Goal: Complete application form: Complete application form

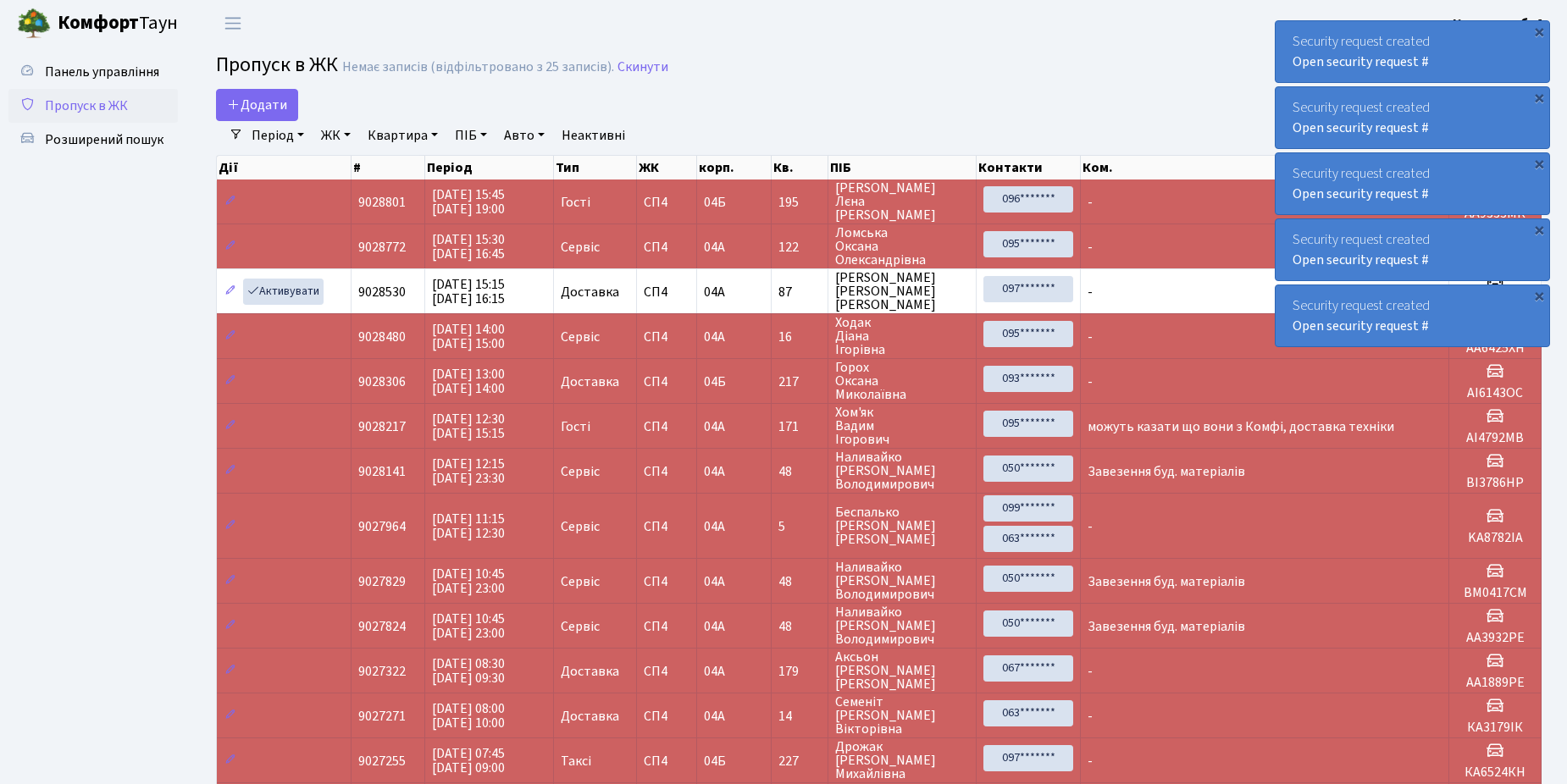
select select "25"
click at [250, 101] on span "Додати" at bounding box center [257, 105] width 60 height 18
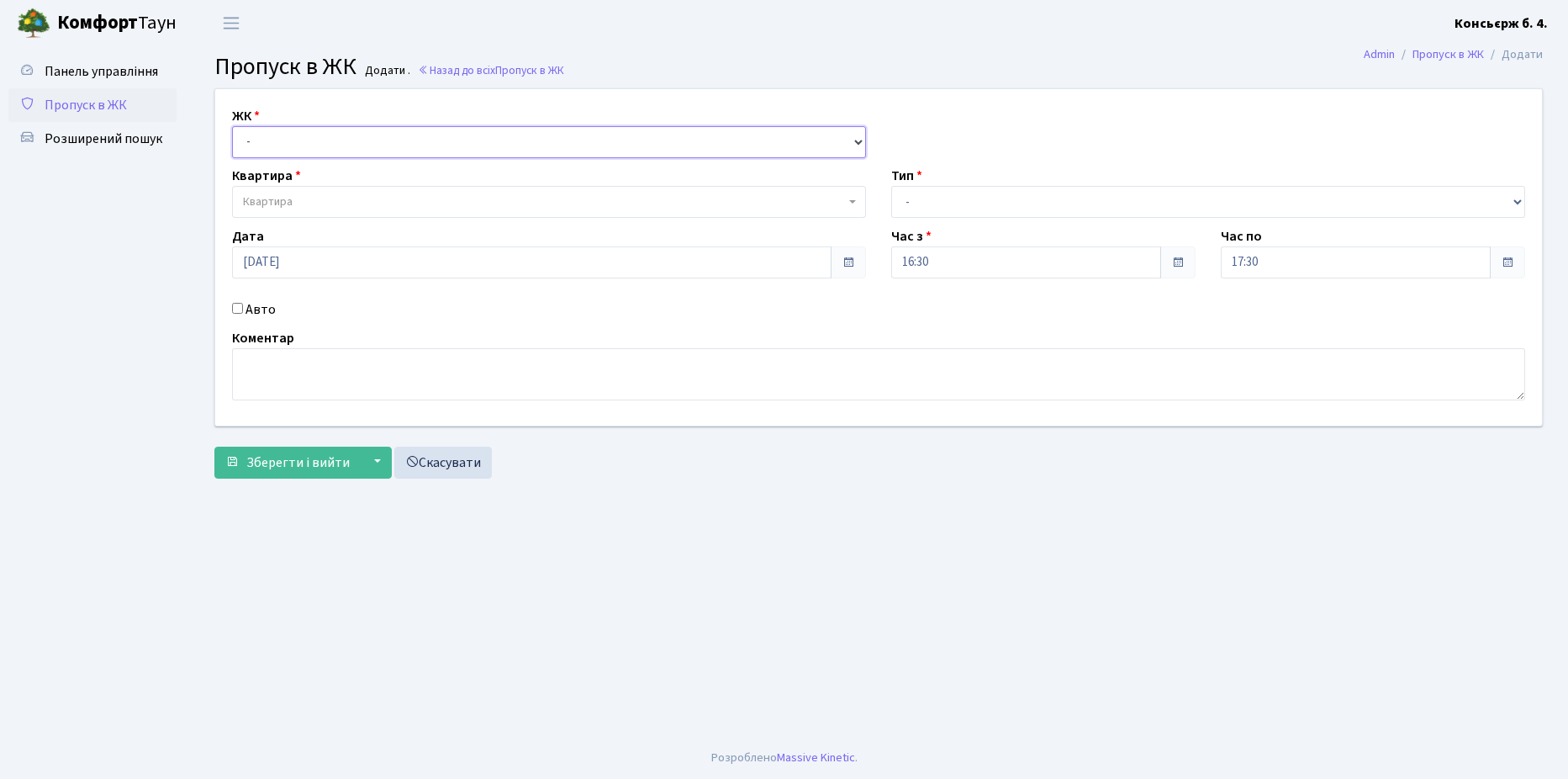
click at [304, 143] on select "- [STREET_ADDRESS]" at bounding box center [549, 142] width 634 height 32
select select "325"
click at [232, 126] on select "- [STREET_ADDRESS]" at bounding box center [549, 142] width 634 height 32
select select
click at [411, 189] on span "Квартира" at bounding box center [549, 201] width 634 height 32
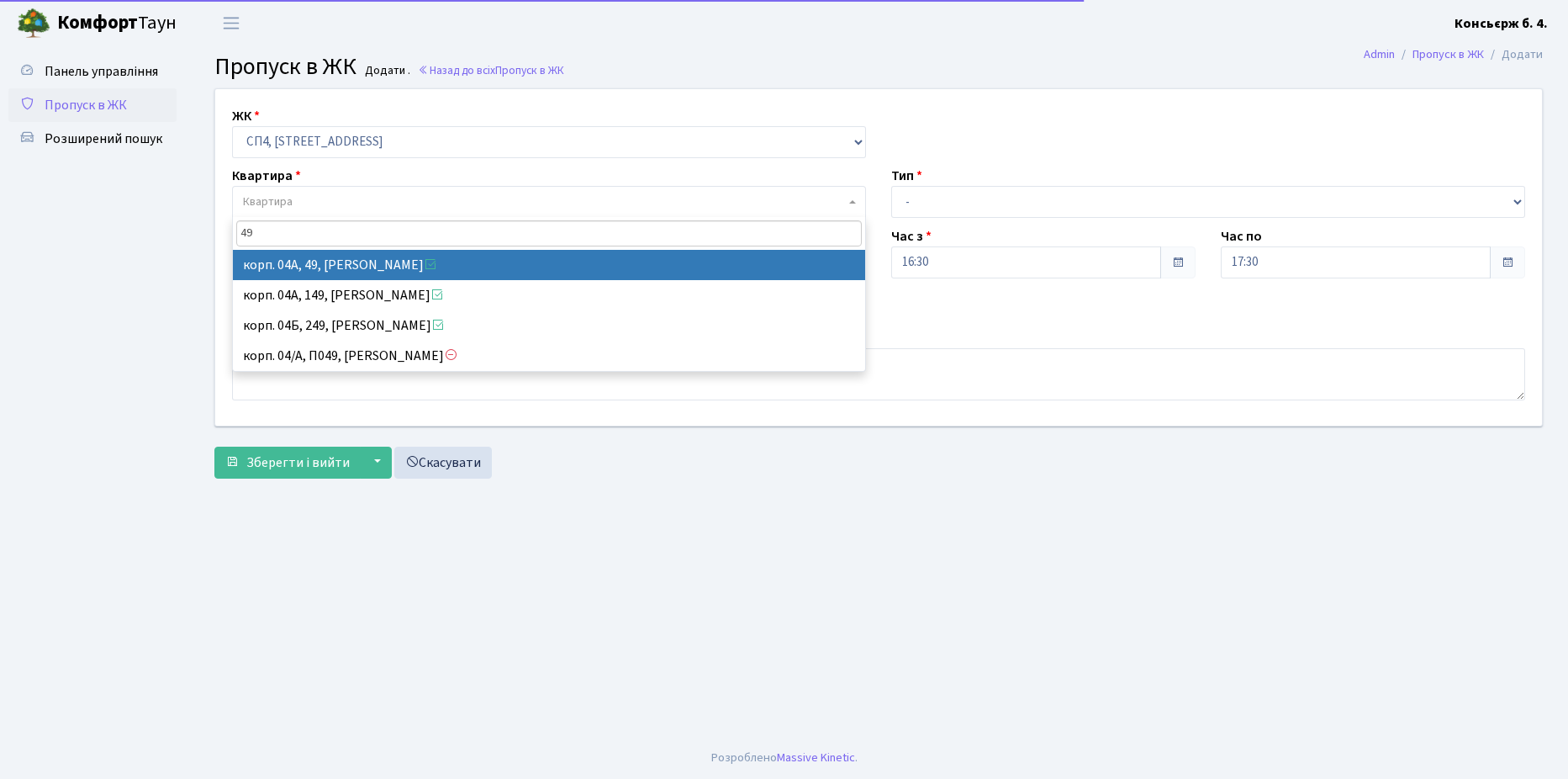
type input "49"
click at [321, 248] on span "49" at bounding box center [549, 233] width 632 height 33
select select "21077"
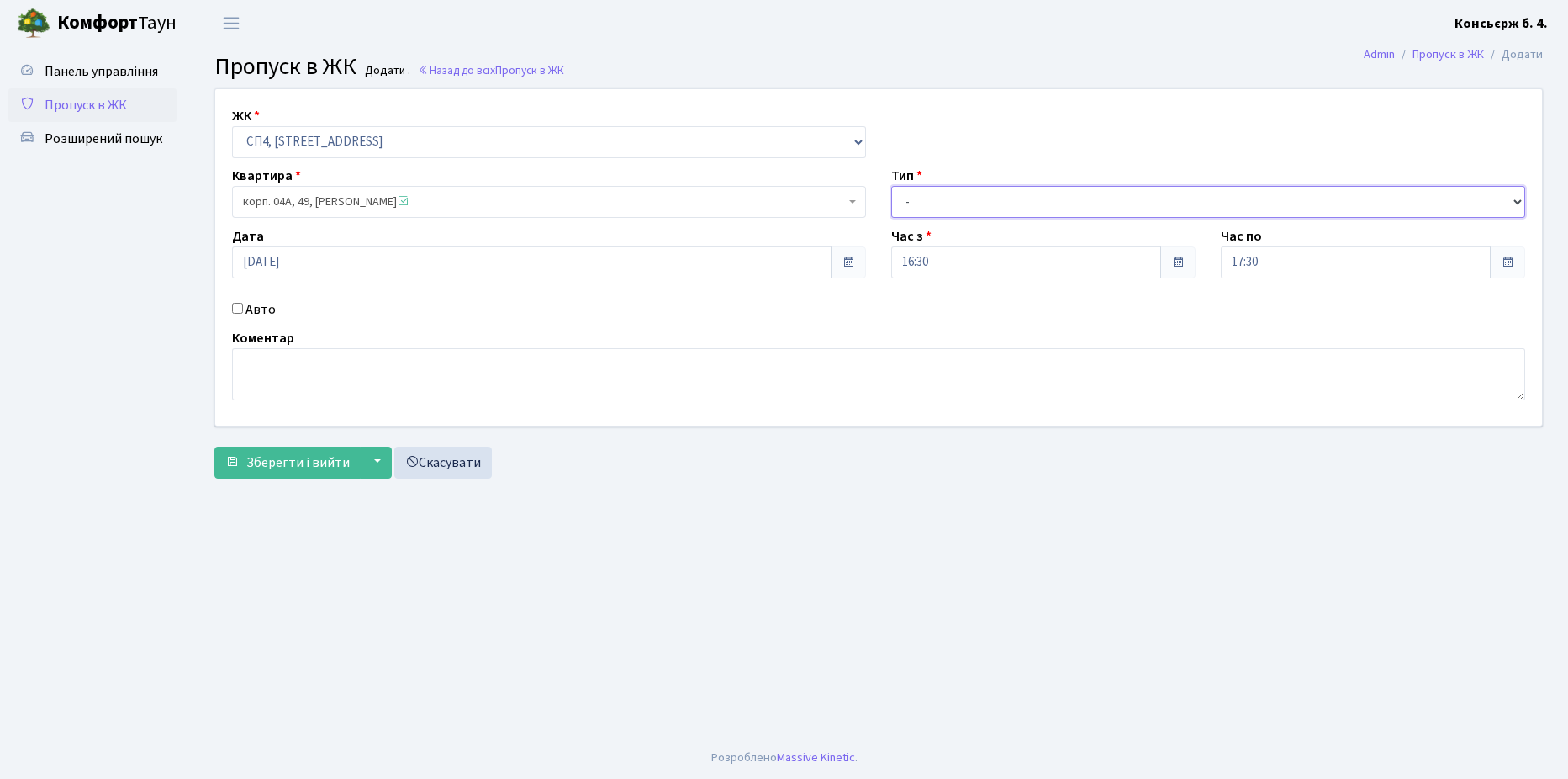
drag, startPoint x: 948, startPoint y: 201, endPoint x: 950, endPoint y: 219, distance: 18.1
click at [948, 201] on select "- Доставка Таксі Гості Сервіс" at bounding box center [1208, 201] width 634 height 32
select select "18"
click at [891, 186] on select "- Доставка Таксі Гості Сервіс" at bounding box center [1208, 201] width 634 height 32
click at [233, 301] on div "Авто" at bounding box center [548, 310] width 659 height 20
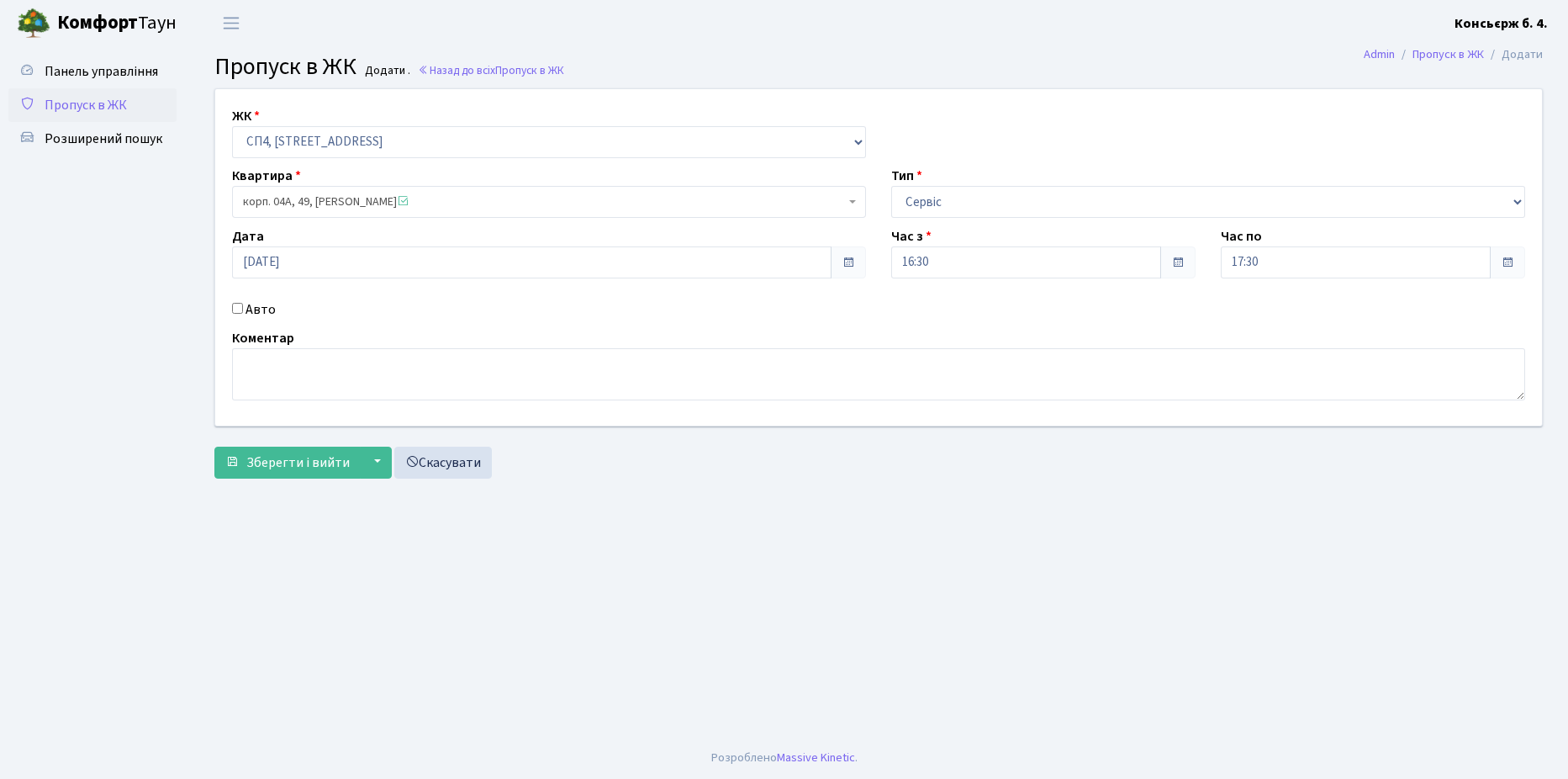
click at [236, 301] on div "Авто" at bounding box center [548, 310] width 659 height 20
click at [241, 304] on input "Авто" at bounding box center [238, 308] width 11 height 11
checkbox input "true"
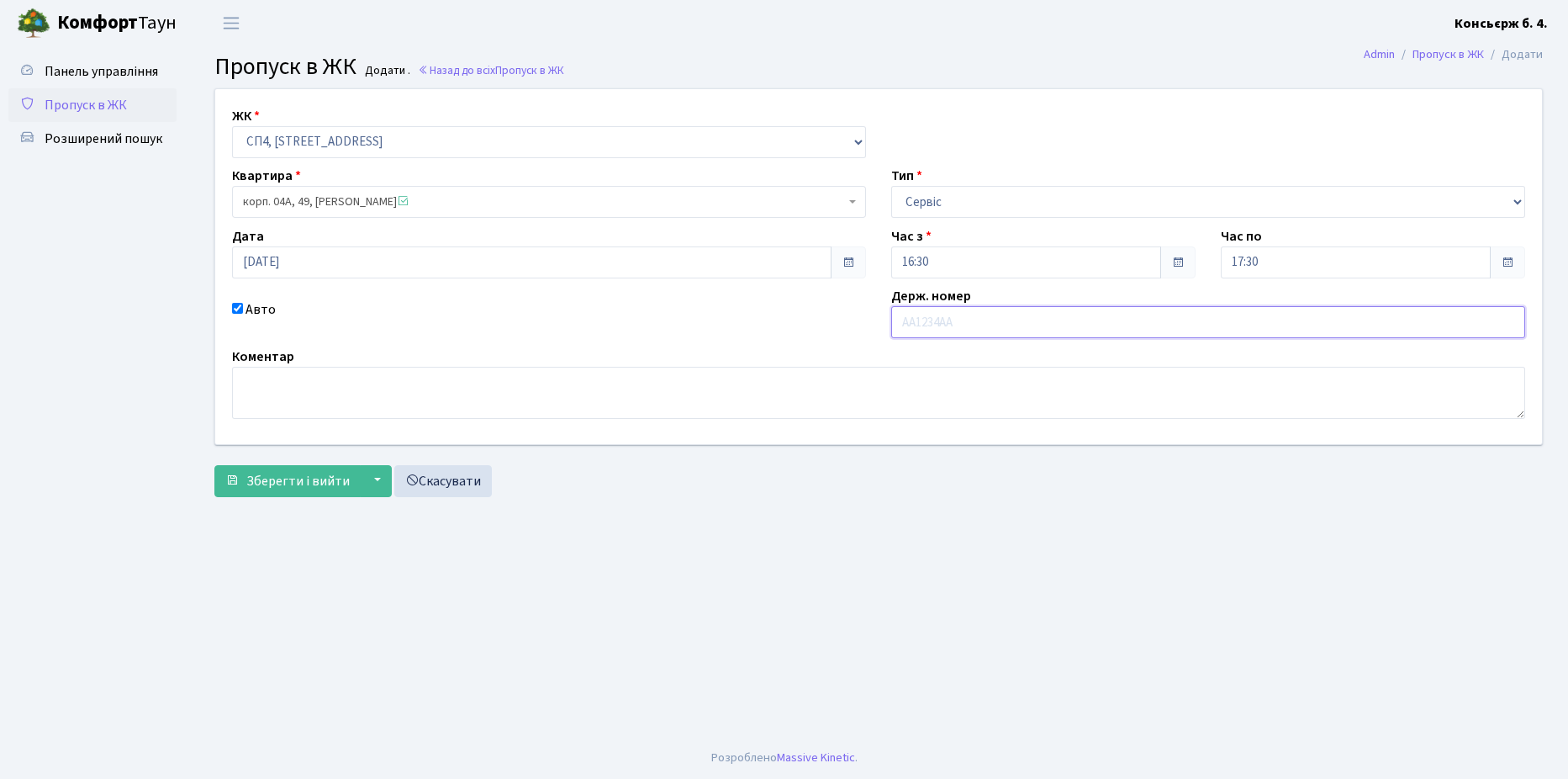
type input "A"
type input "KA9613PE"
click at [328, 477] on span "Зберегти і вийти" at bounding box center [298, 481] width 103 height 18
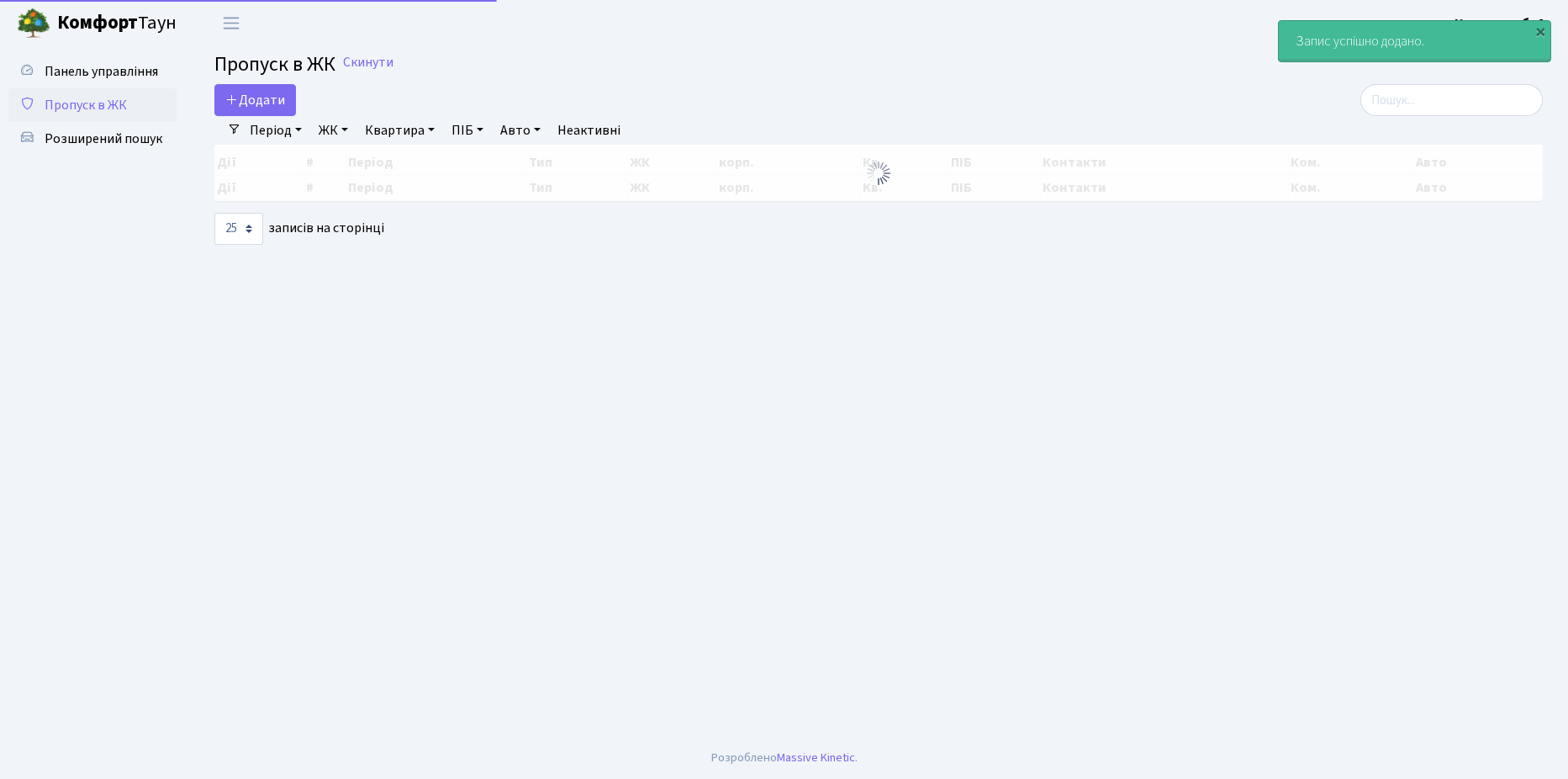
select select "25"
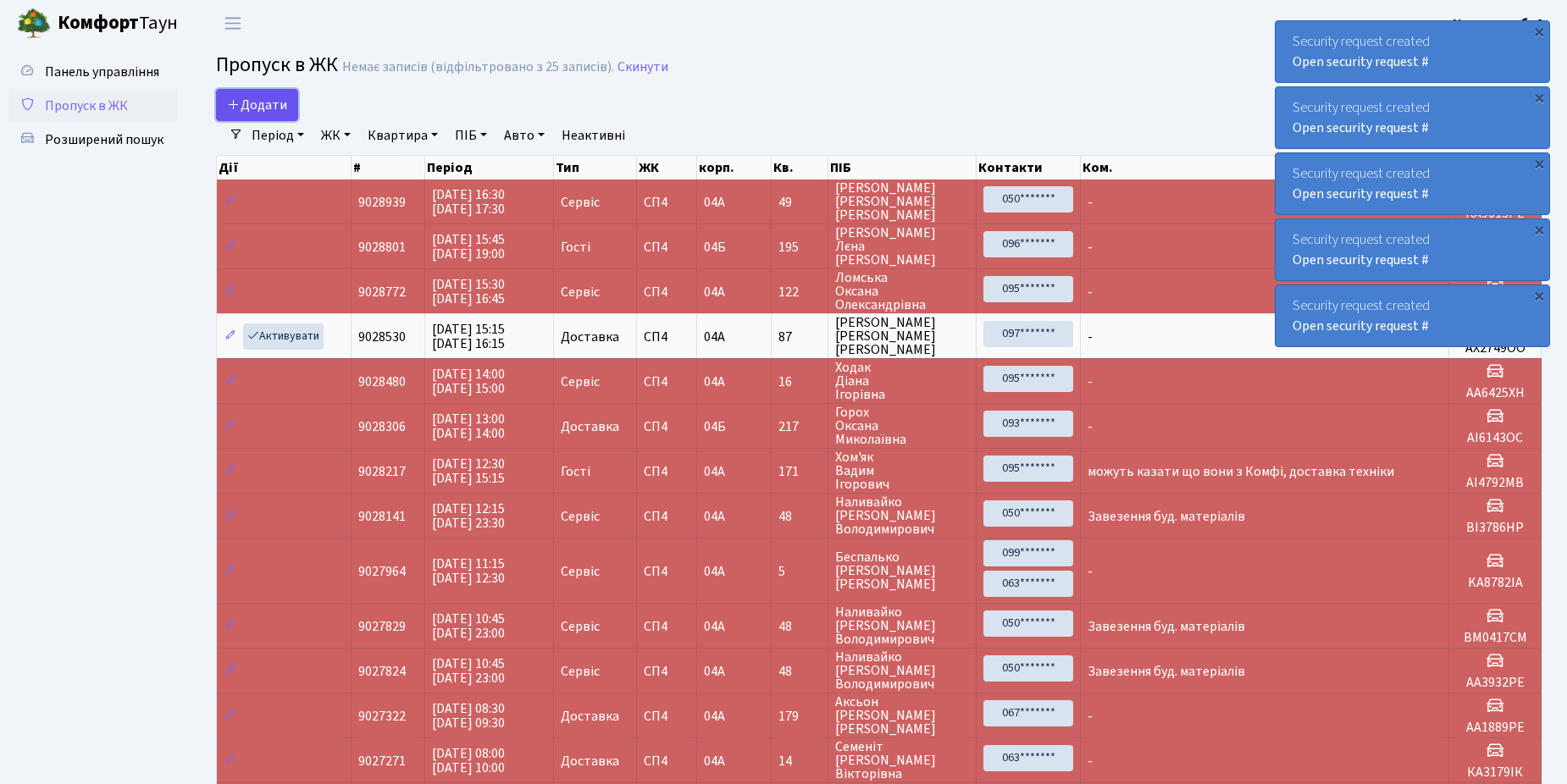
click at [270, 99] on span "Додати" at bounding box center [257, 105] width 60 height 18
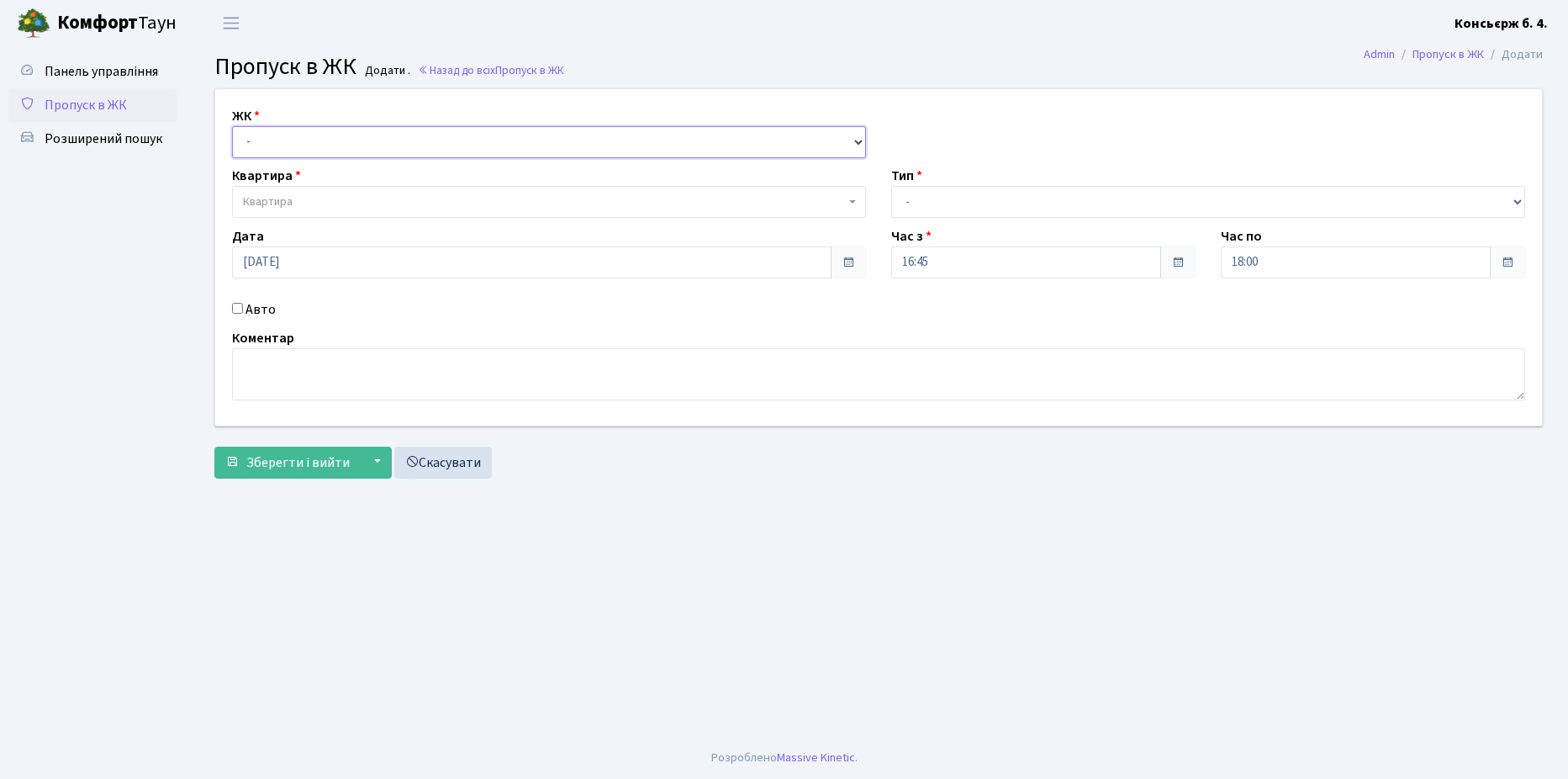
drag, startPoint x: 277, startPoint y: 148, endPoint x: 291, endPoint y: 158, distance: 17.2
click at [279, 147] on select "- [STREET_ADDRESS]" at bounding box center [549, 142] width 634 height 32
select select "325"
click at [232, 126] on select "- СП4, Столичне шосе, 5" at bounding box center [549, 142] width 634 height 32
select select
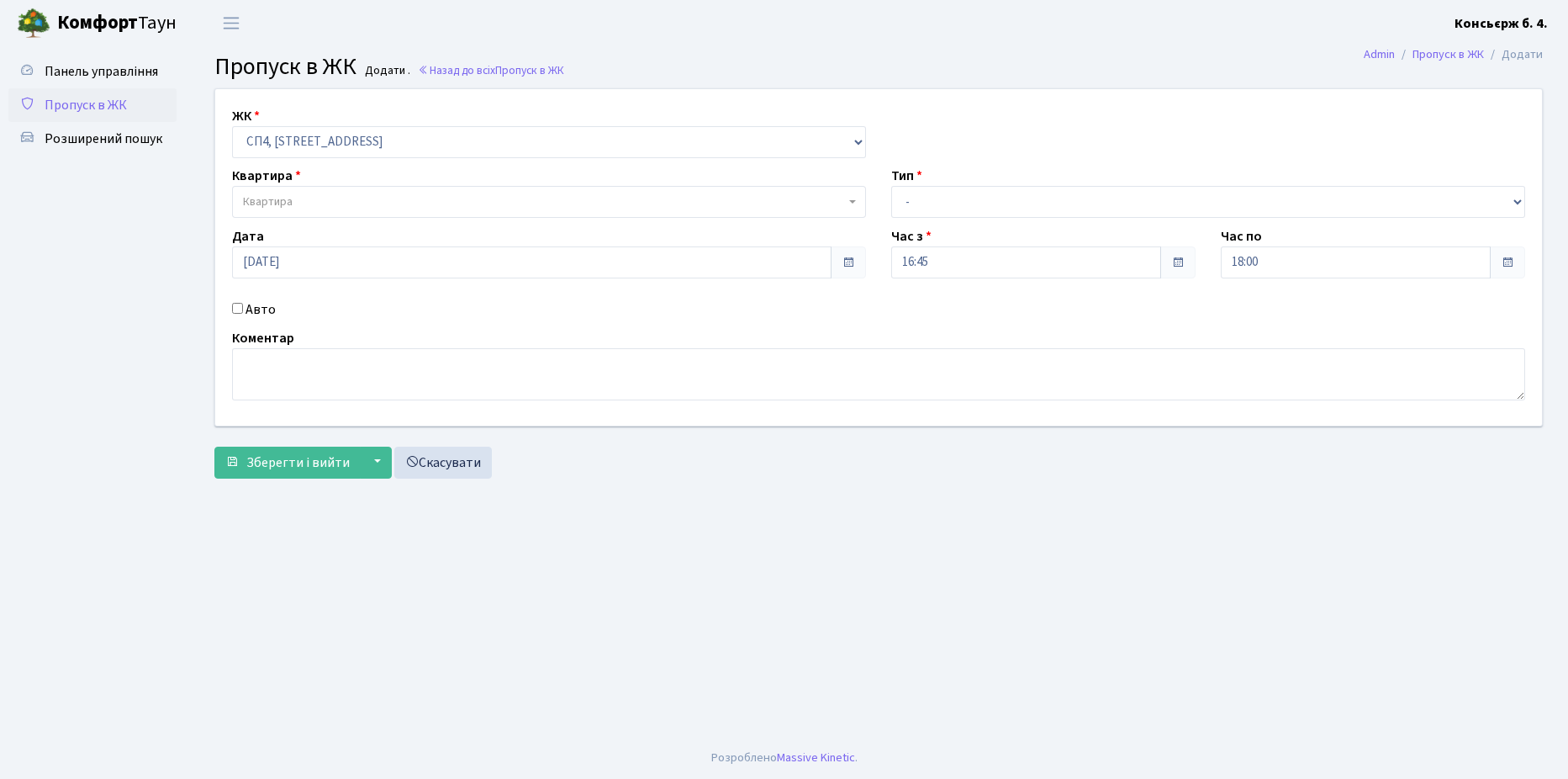
click at [311, 191] on span "Квартира" at bounding box center [549, 201] width 634 height 32
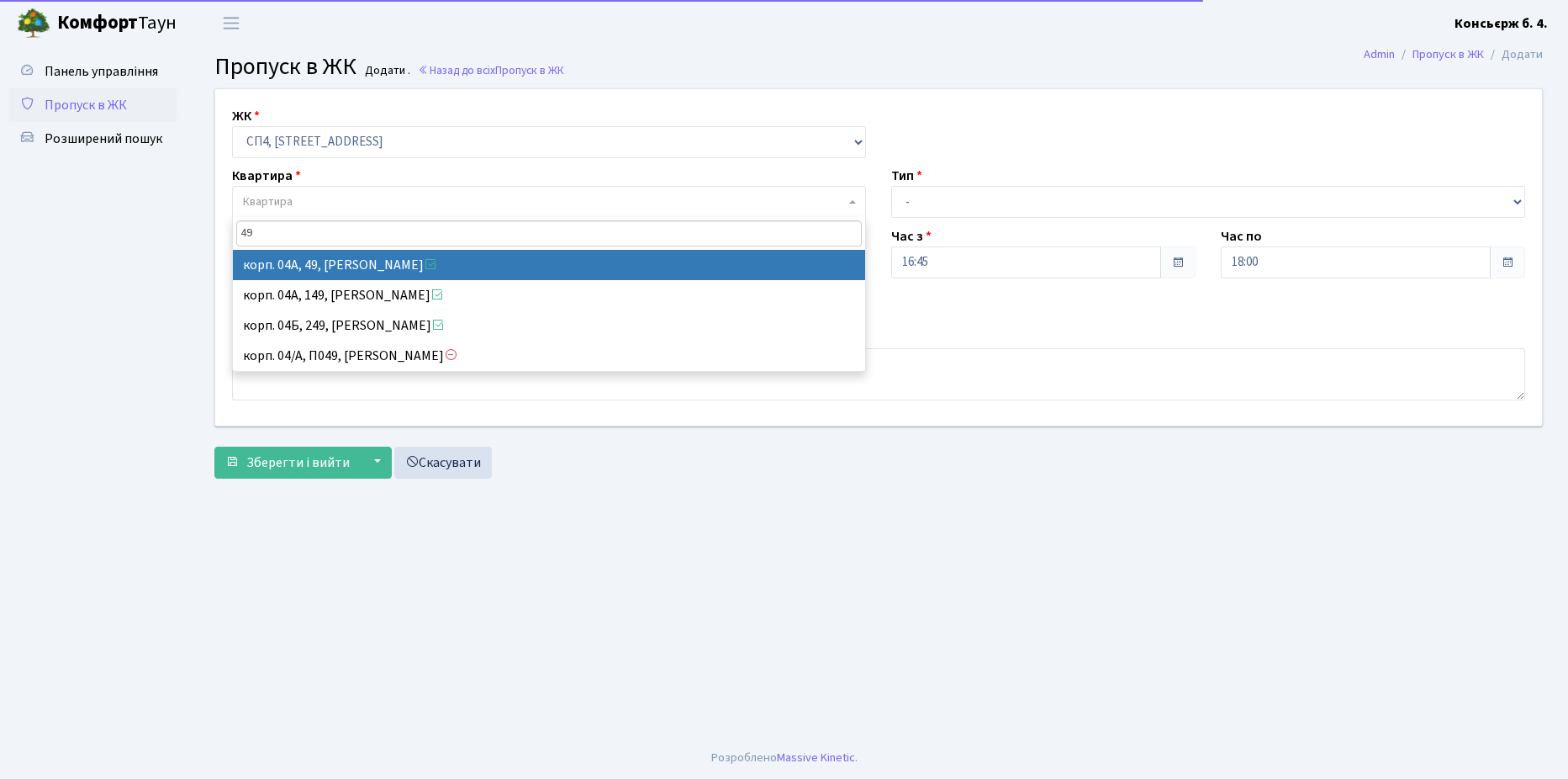
type input "49"
select select "21077"
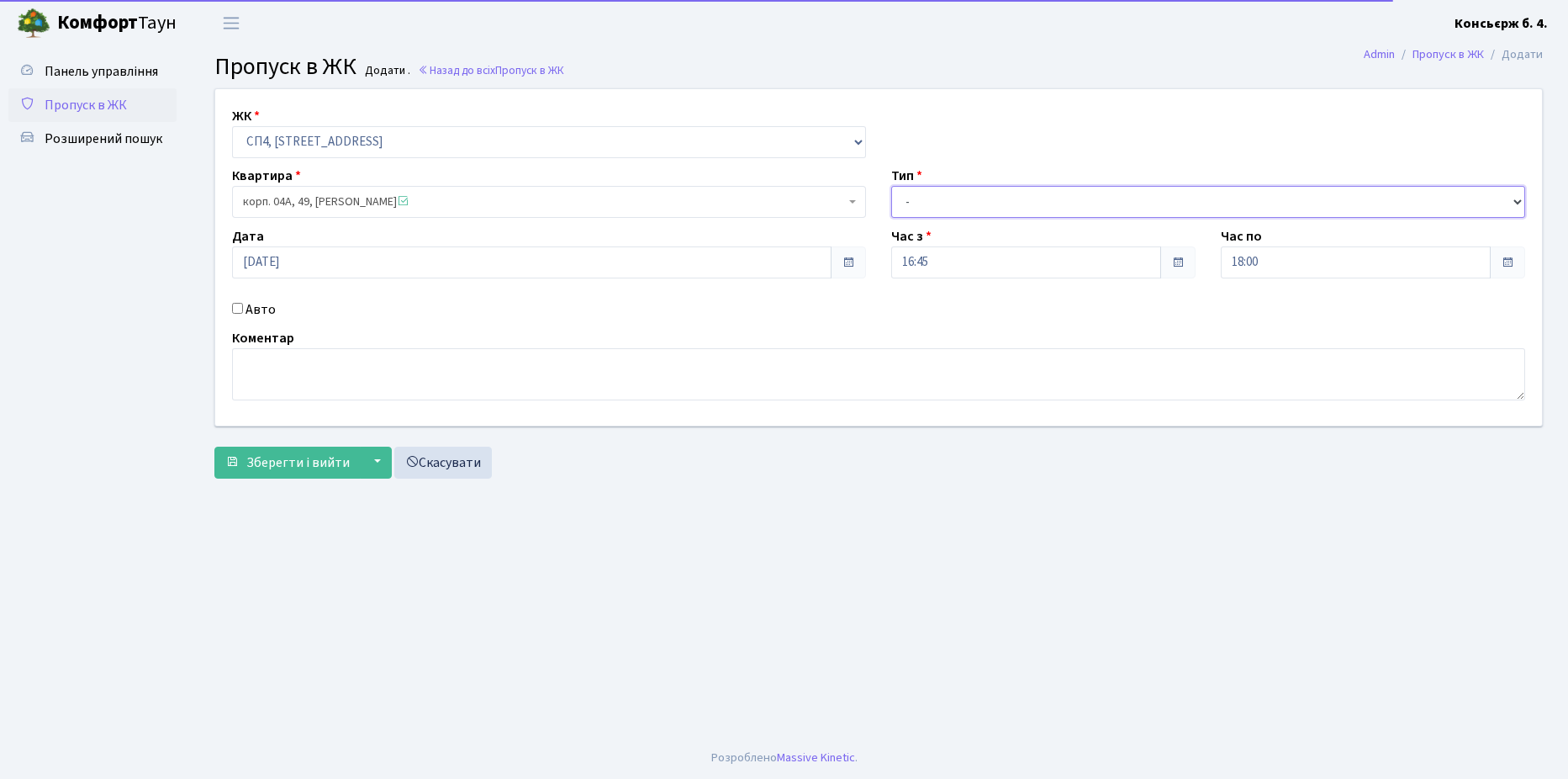
click at [1019, 198] on select "- Доставка Таксі Гості Сервіс" at bounding box center [1208, 201] width 634 height 32
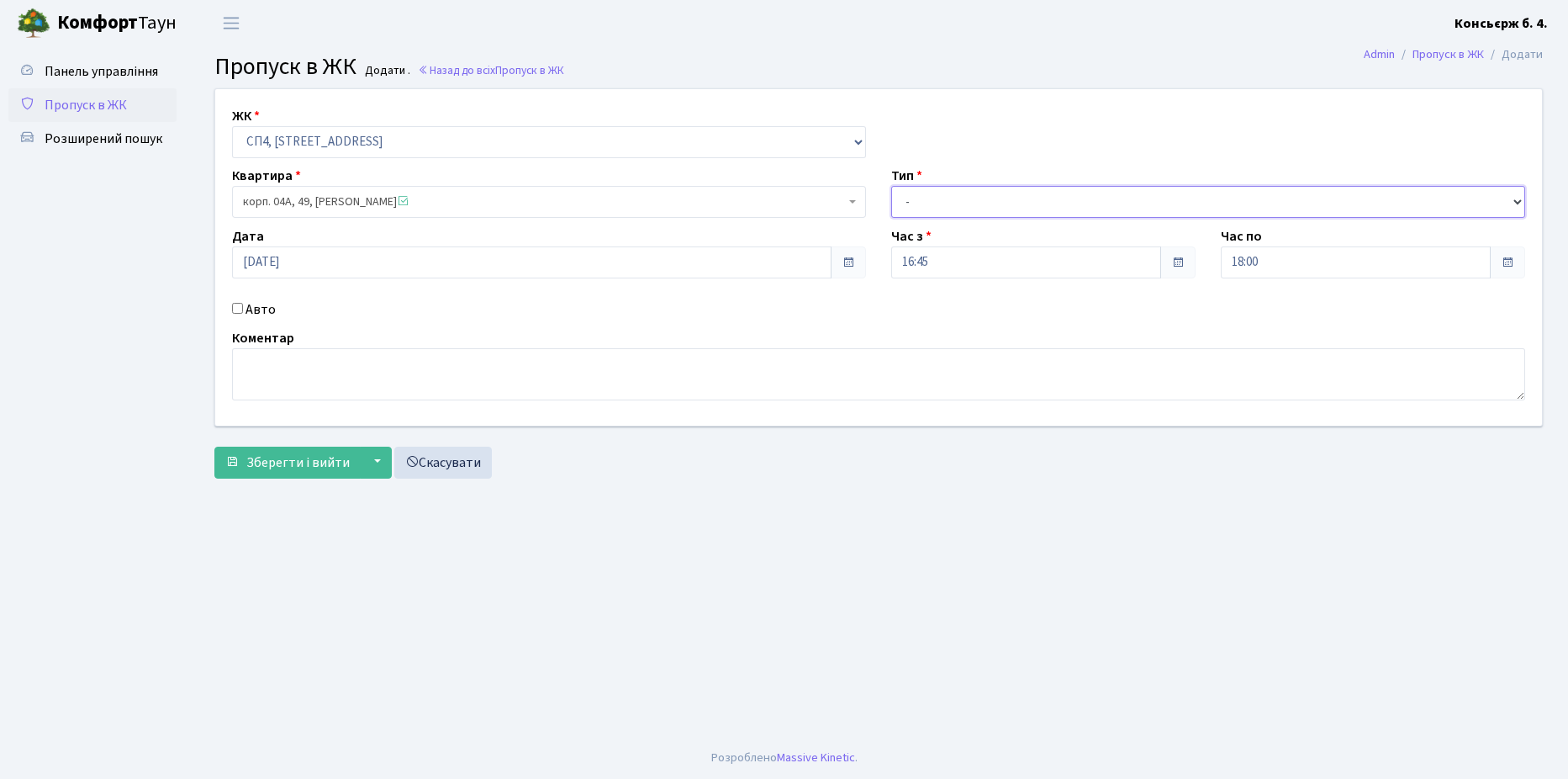
select select "18"
click at [891, 186] on select "- Доставка Таксі Гості Сервіс" at bounding box center [1208, 201] width 634 height 32
click at [237, 308] on input "Авто" at bounding box center [238, 308] width 11 height 11
checkbox input "true"
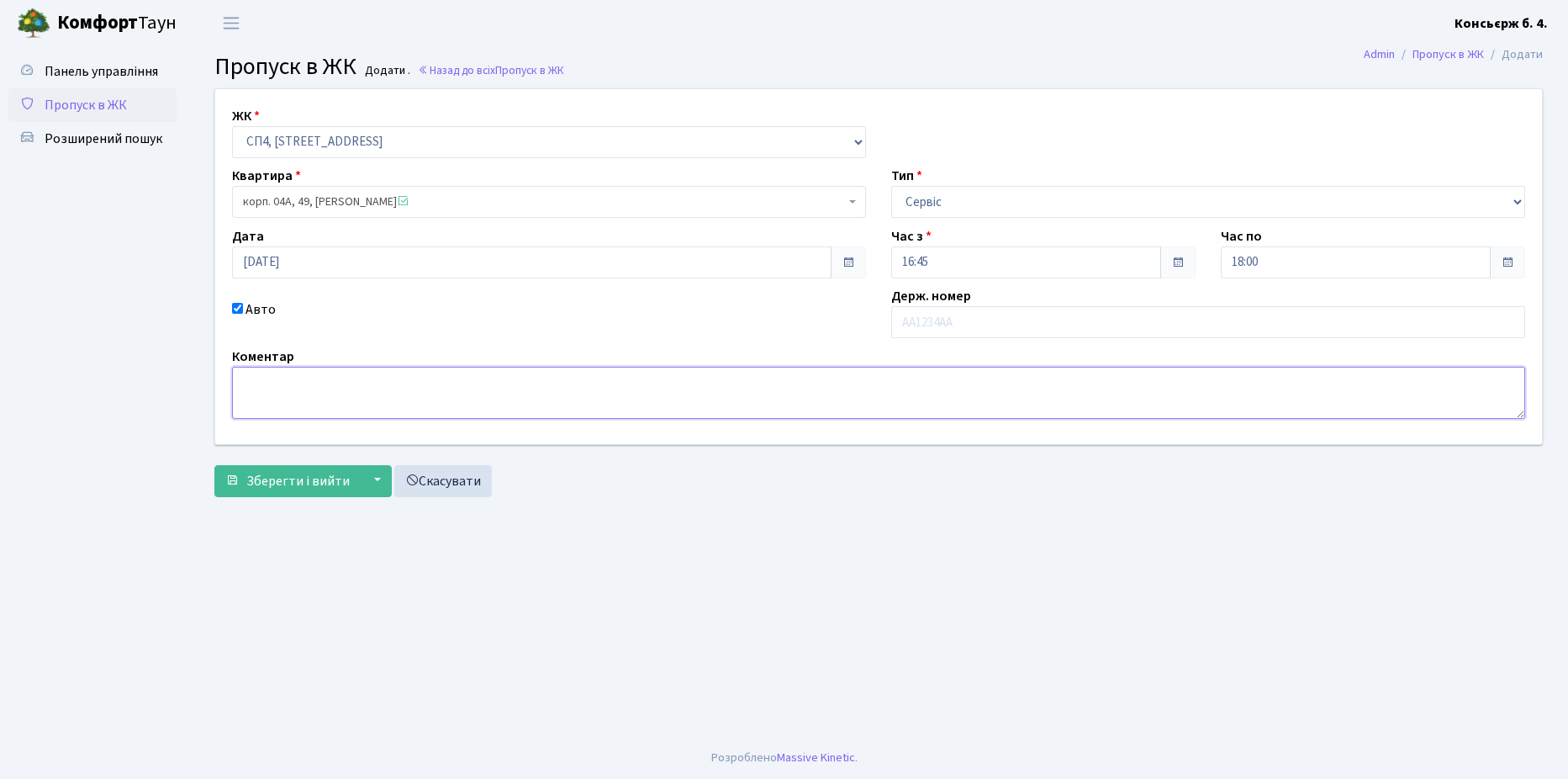
click at [296, 383] on textarea at bounding box center [878, 392] width 1293 height 52
click at [1004, 334] on input "text" at bounding box center [1208, 322] width 634 height 32
type input "AA7340TA"
click at [312, 486] on span "Зберегти і вийти" at bounding box center [298, 481] width 103 height 18
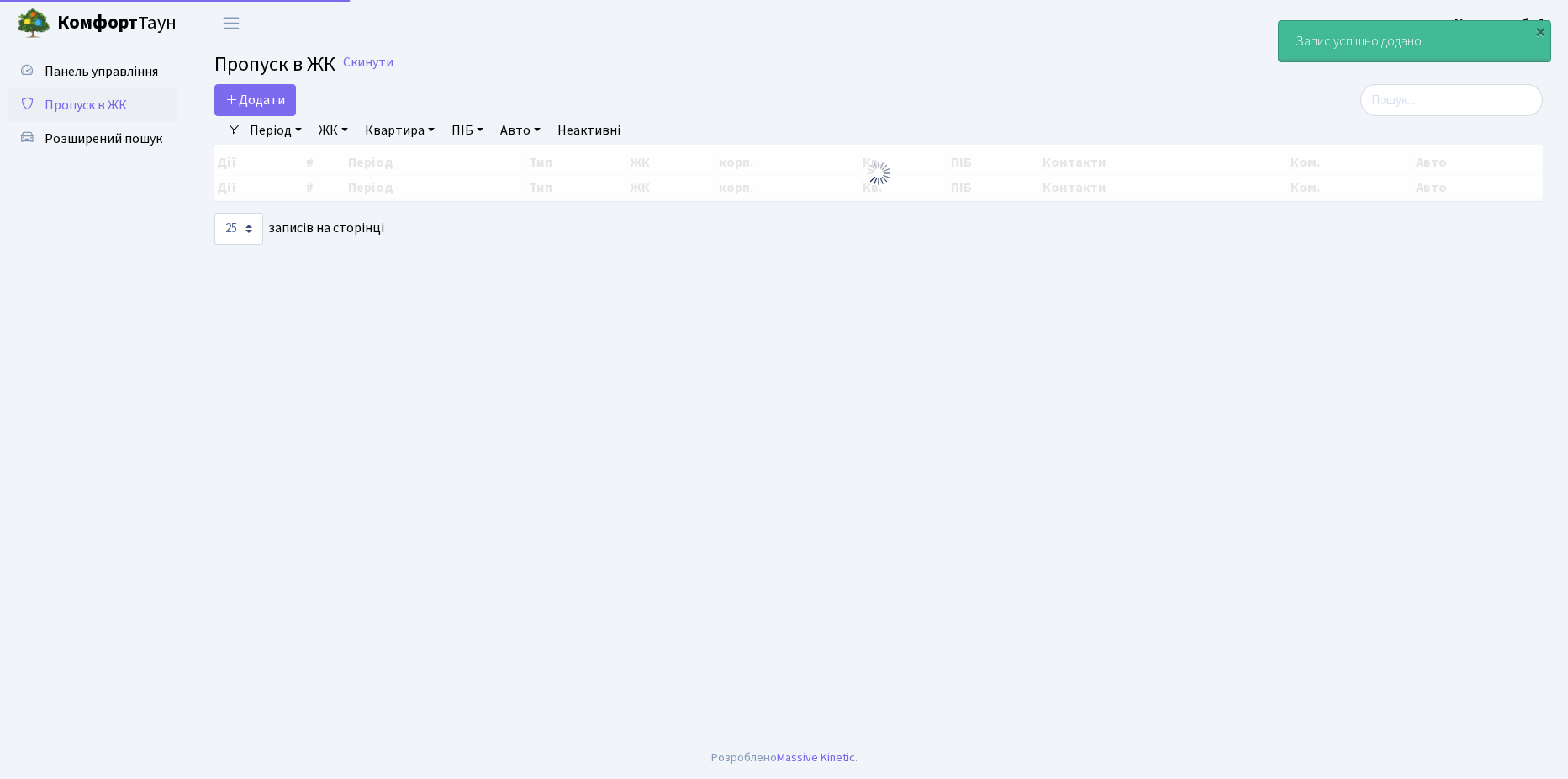
select select "25"
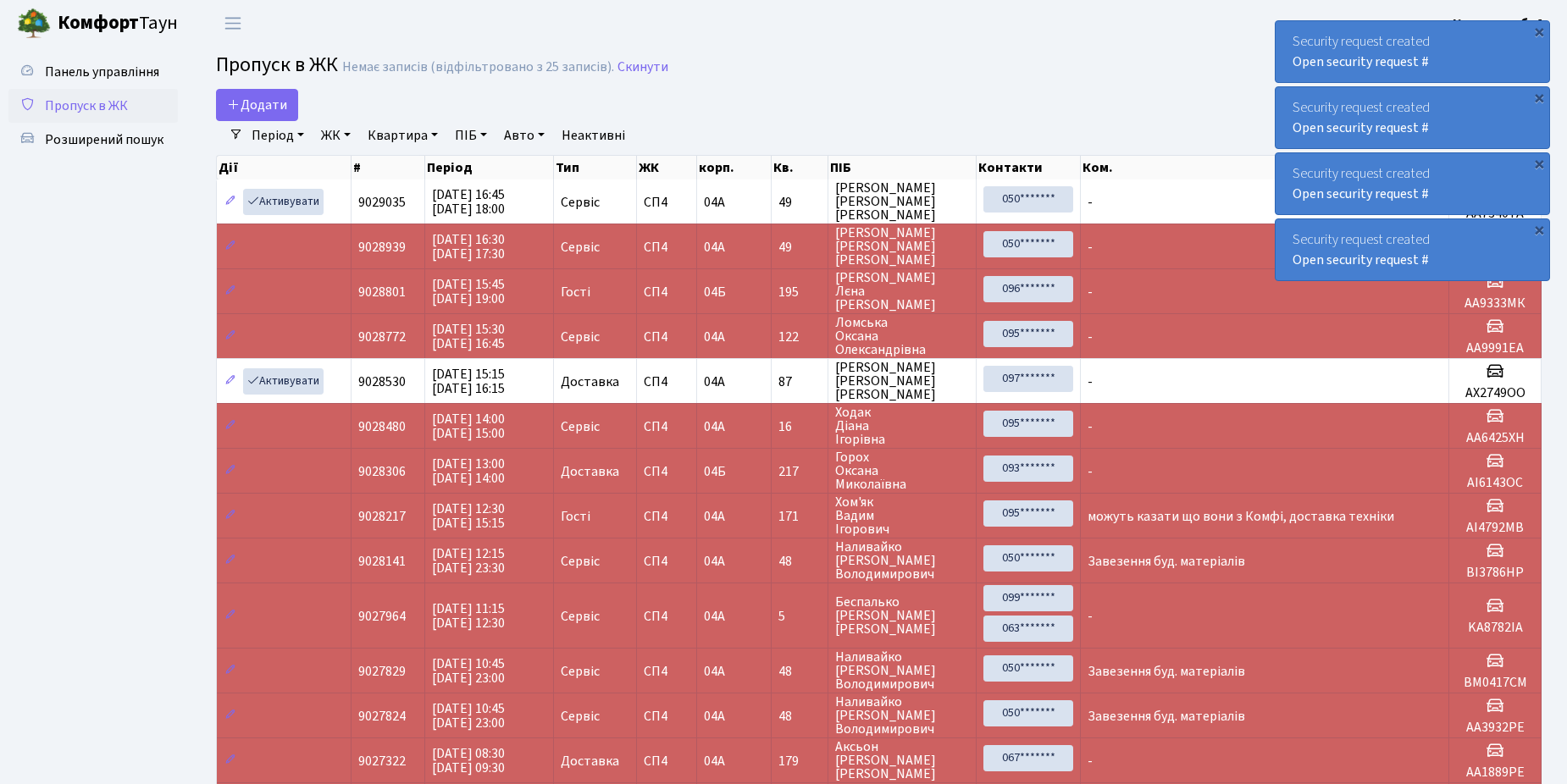
click at [113, 117] on link "Пропуск в ЖК" at bounding box center [93, 106] width 169 height 34
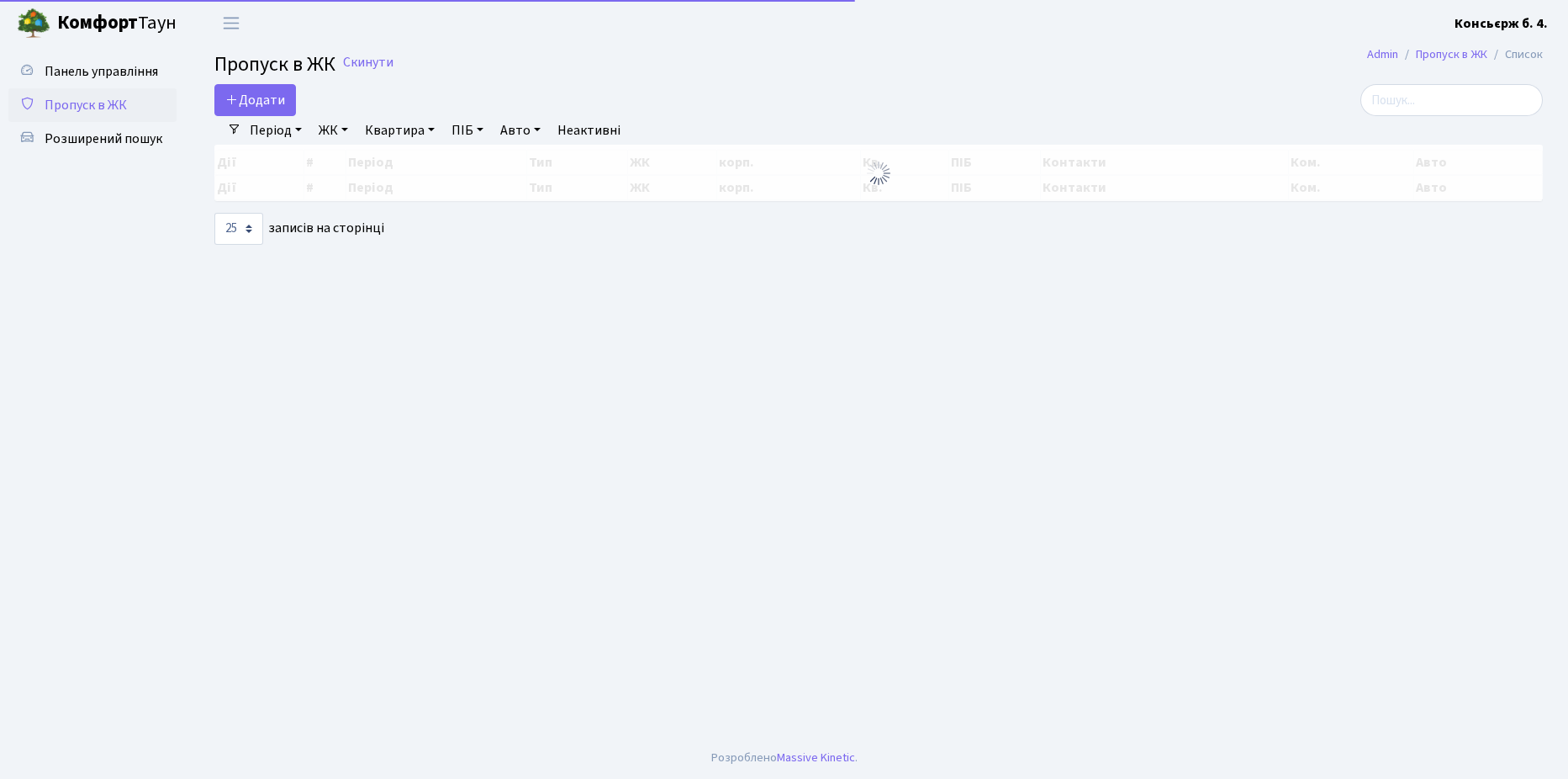
select select "25"
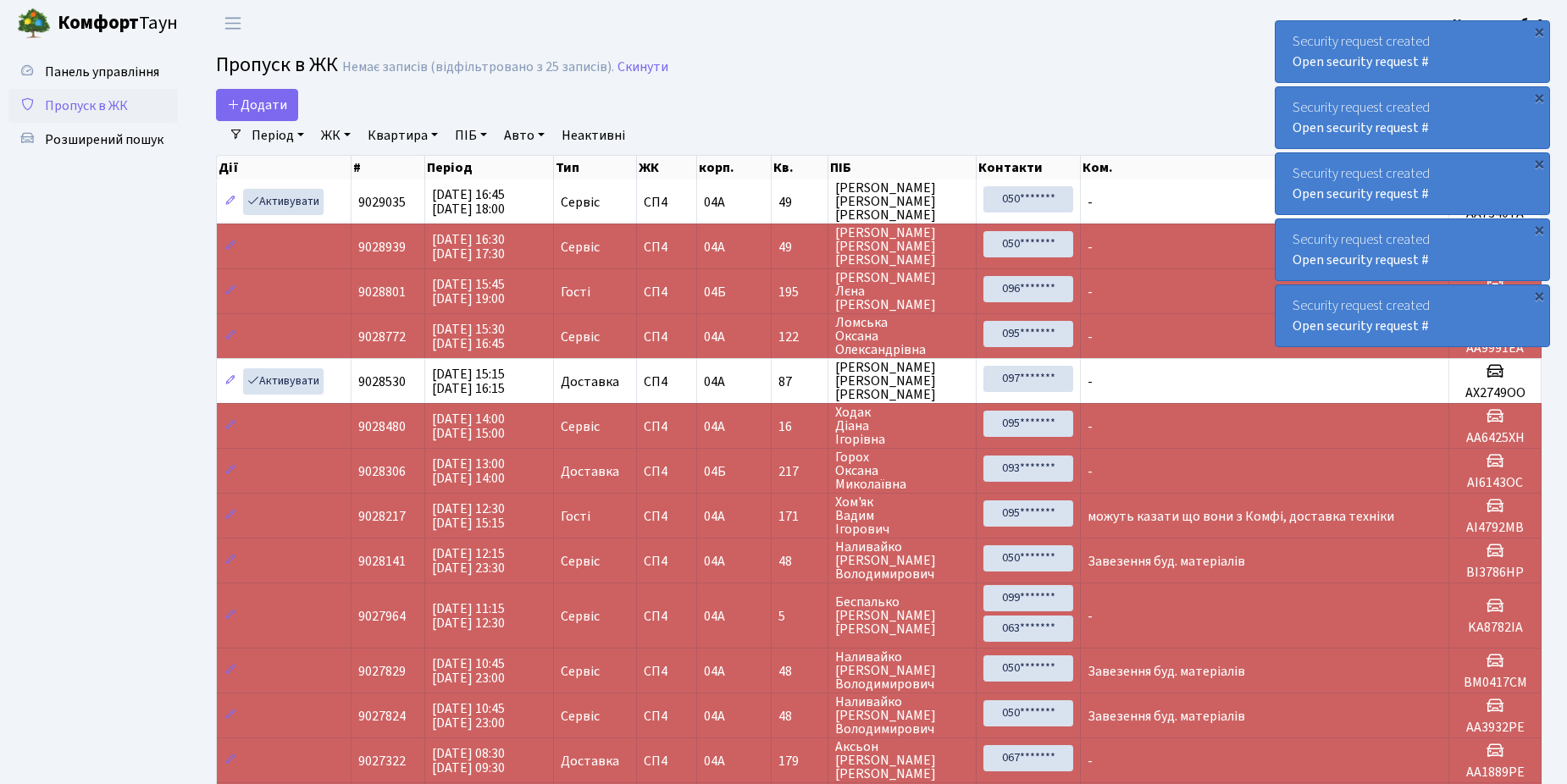
click at [105, 108] on span "Пропуск в ЖК" at bounding box center [87, 106] width 83 height 18
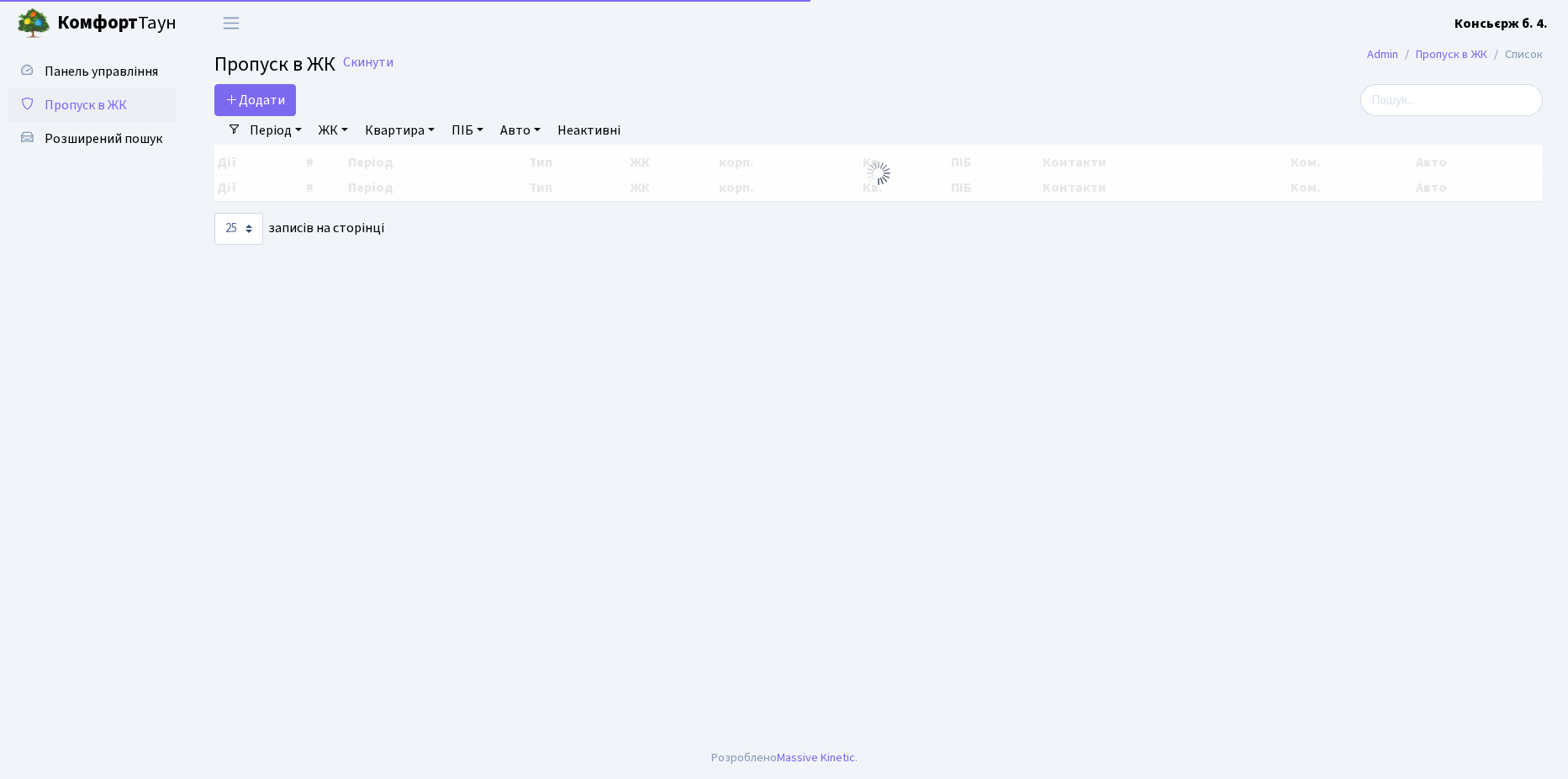
select select "25"
